Goal: Information Seeking & Learning: Learn about a topic

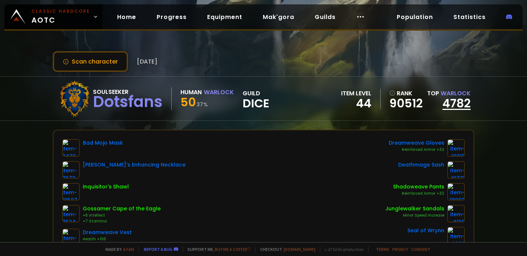
click at [458, 105] on link "4782" at bounding box center [456, 103] width 28 height 16
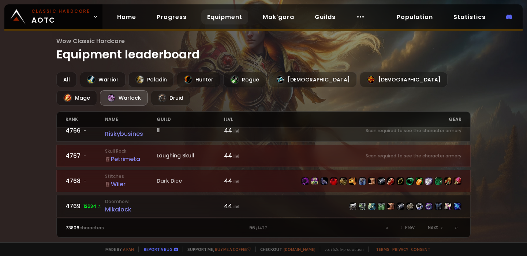
scroll to position [414, 0]
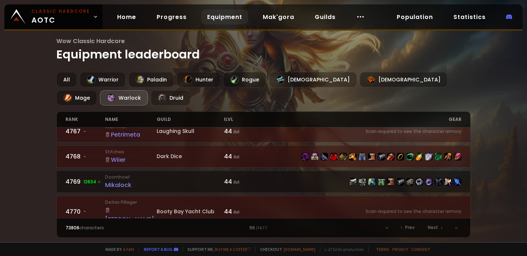
click at [173, 153] on div "Dark Dice" at bounding box center [190, 157] width 67 height 8
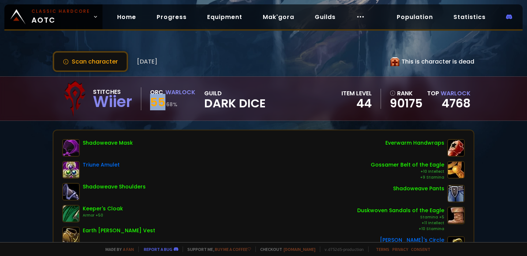
drag, startPoint x: 150, startPoint y: 104, endPoint x: 165, endPoint y: 104, distance: 15.0
click at [164, 104] on div "Stitches Wiier Orc Warlock 55 68 % guild Dark Dice" at bounding box center [160, 98] width 209 height 37
click at [169, 115] on div "Stitches Wiier Orc Warlock 55 68 % guild Dark Dice" at bounding box center [160, 98] width 209 height 37
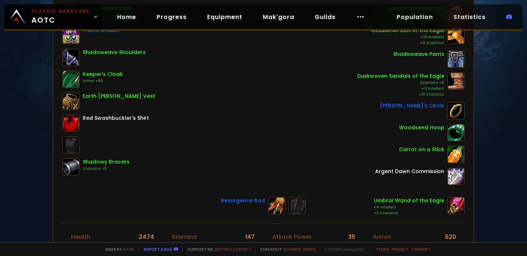
scroll to position [145, 0]
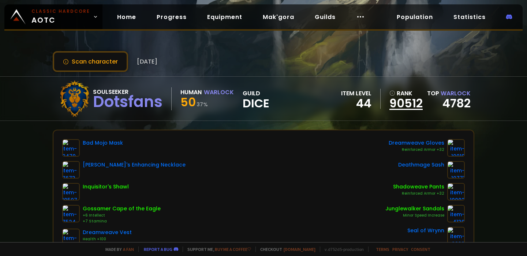
click at [413, 107] on link "90512" at bounding box center [405, 103] width 33 height 11
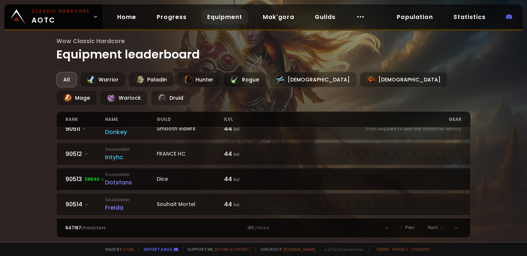
scroll to position [290, 0]
